Goal: Task Accomplishment & Management: Manage account settings

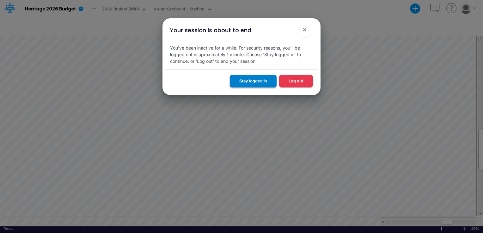
click at [249, 83] on button "Stay logged in" at bounding box center [253, 81] width 47 height 12
